Goal: Task Accomplishment & Management: Manage account settings

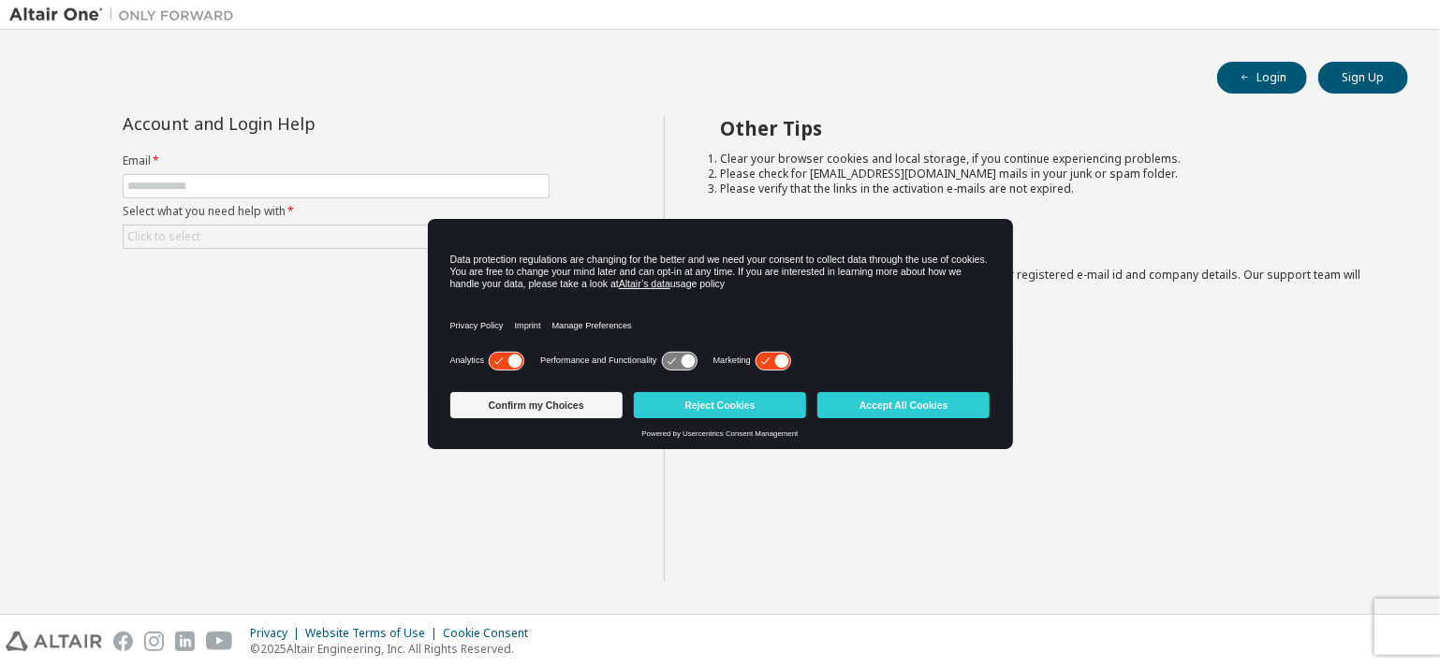
click at [749, 492] on div "Other Tips Clear your browser cookies and local storage, if you continue experi…" at bounding box center [1048, 349] width 768 height 466
click at [723, 404] on button "Reject Cookies" at bounding box center [720, 405] width 172 height 26
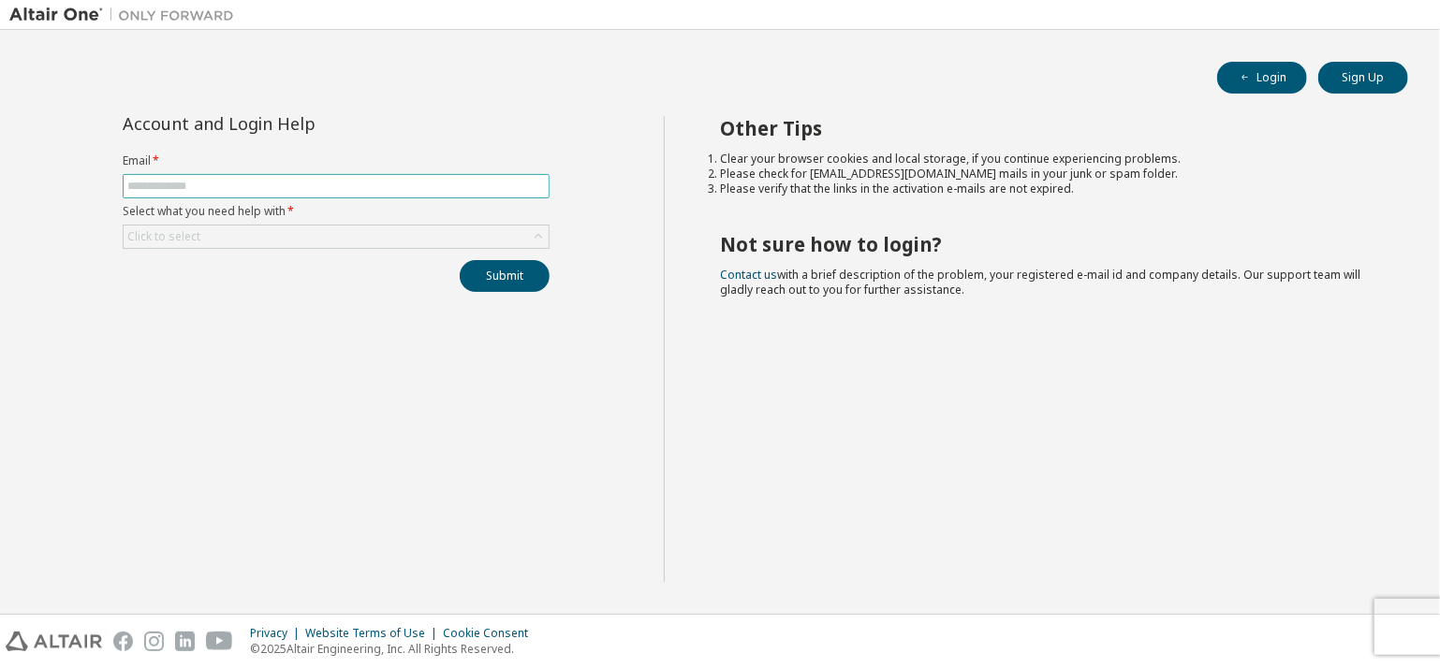
click at [277, 179] on input "text" at bounding box center [336, 186] width 418 height 15
type input "**********"
click at [257, 234] on div "Click to select" at bounding box center [336, 237] width 425 height 22
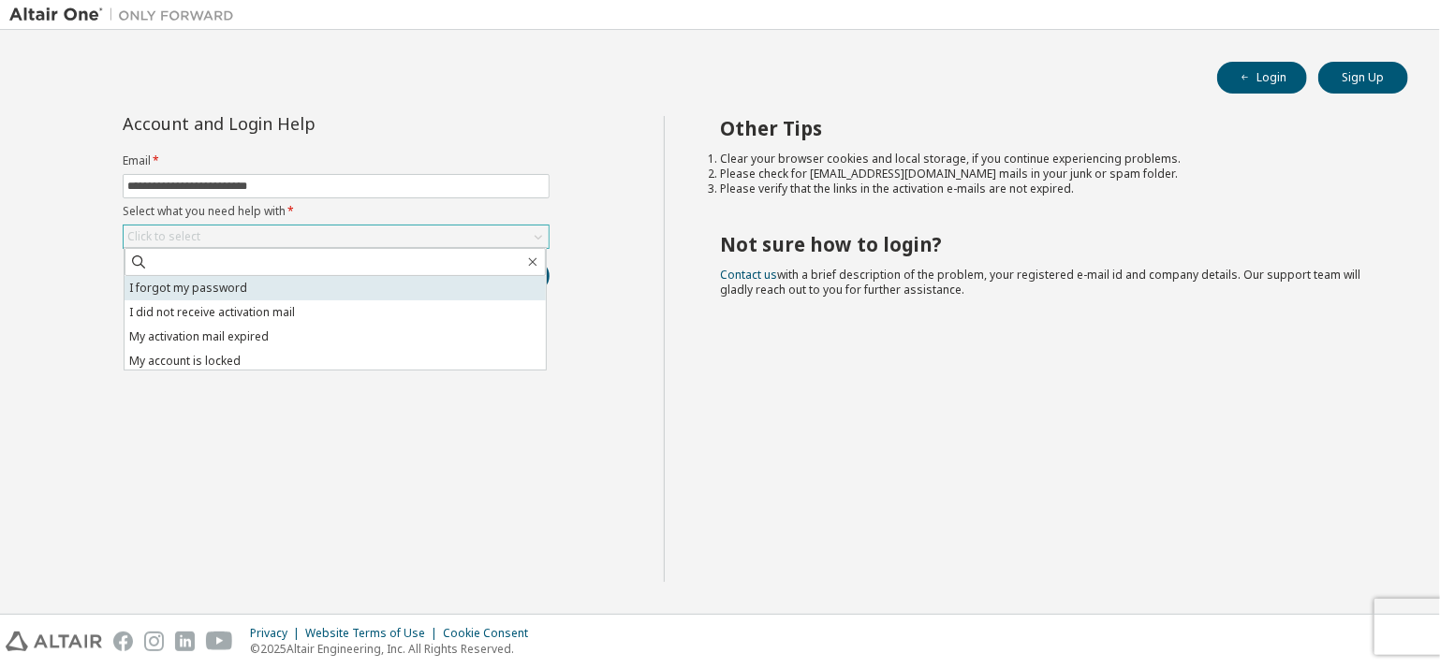
click at [224, 289] on li "I forgot my password" at bounding box center [335, 288] width 421 height 24
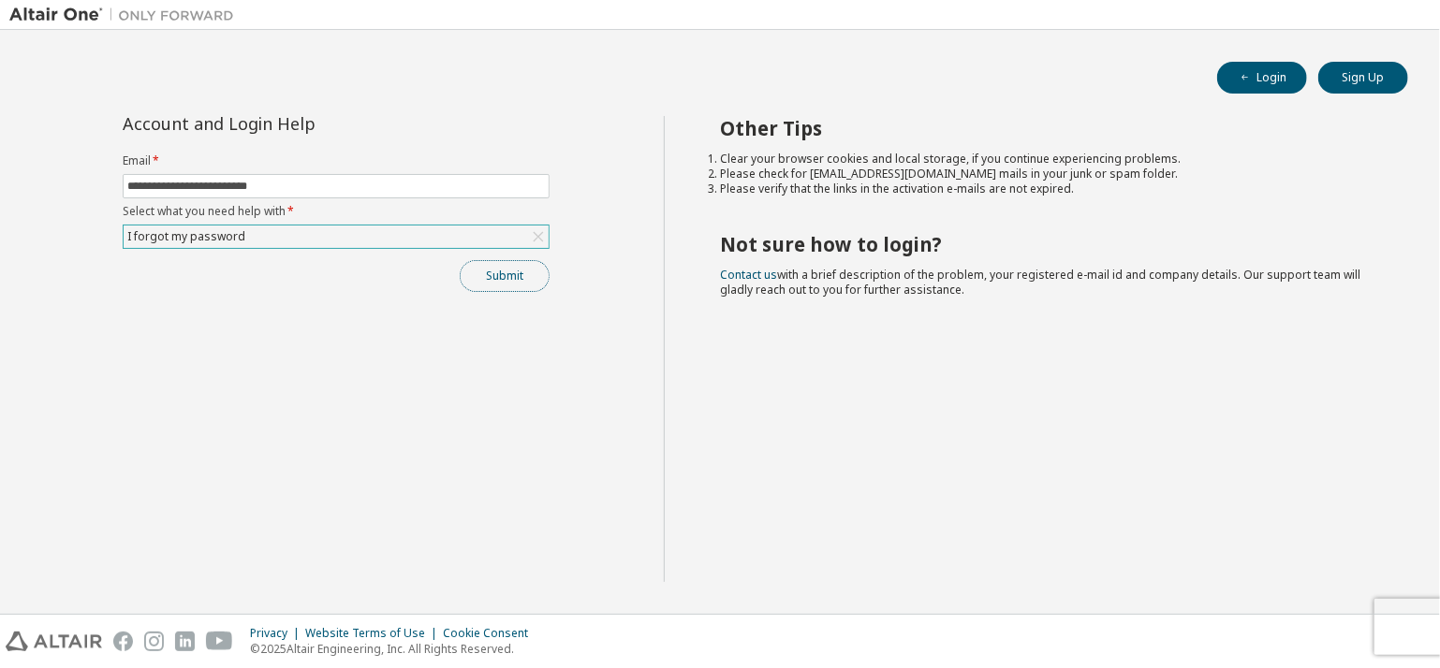
click at [506, 280] on button "Submit" at bounding box center [505, 276] width 90 height 32
